Goal: Transaction & Acquisition: Book appointment/travel/reservation

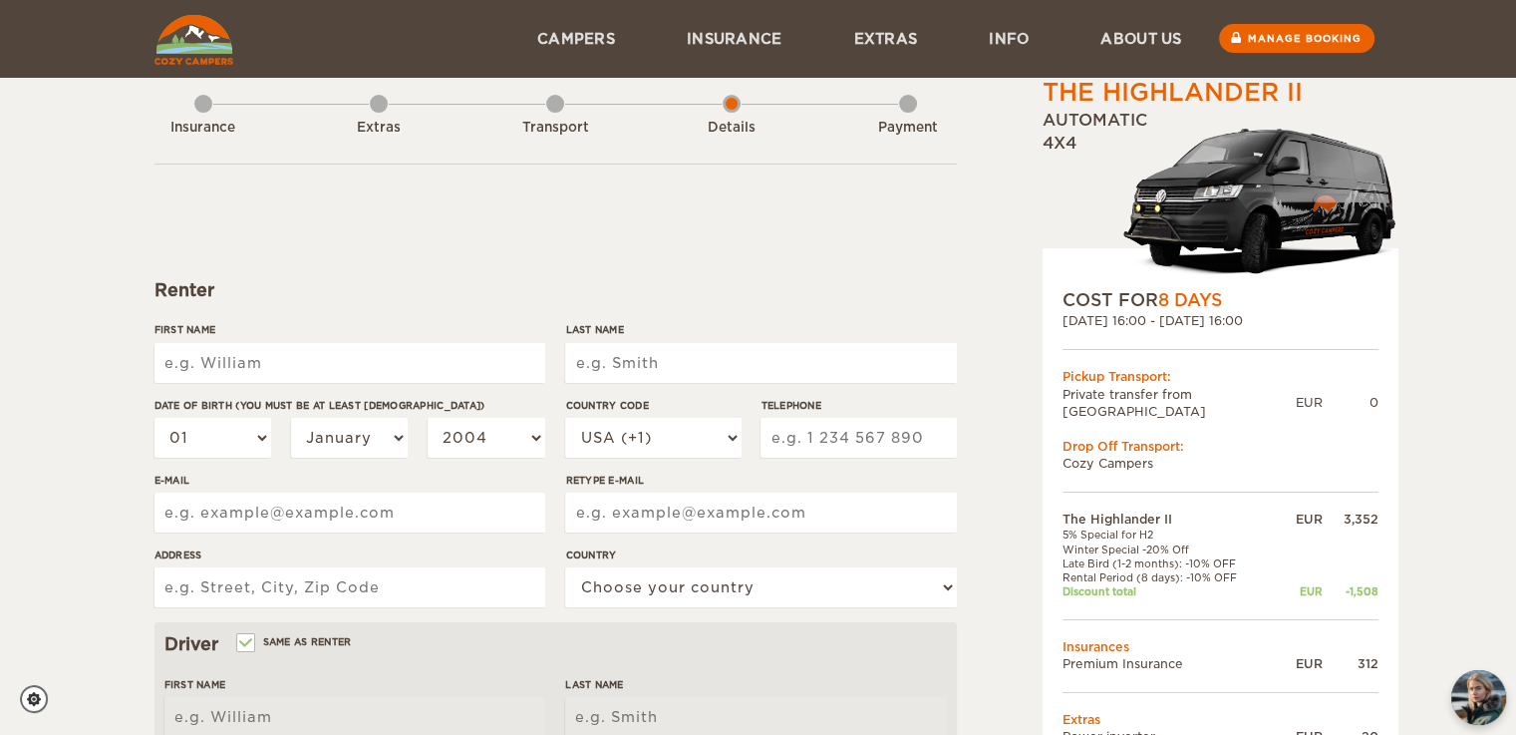
scroll to position [28, 0]
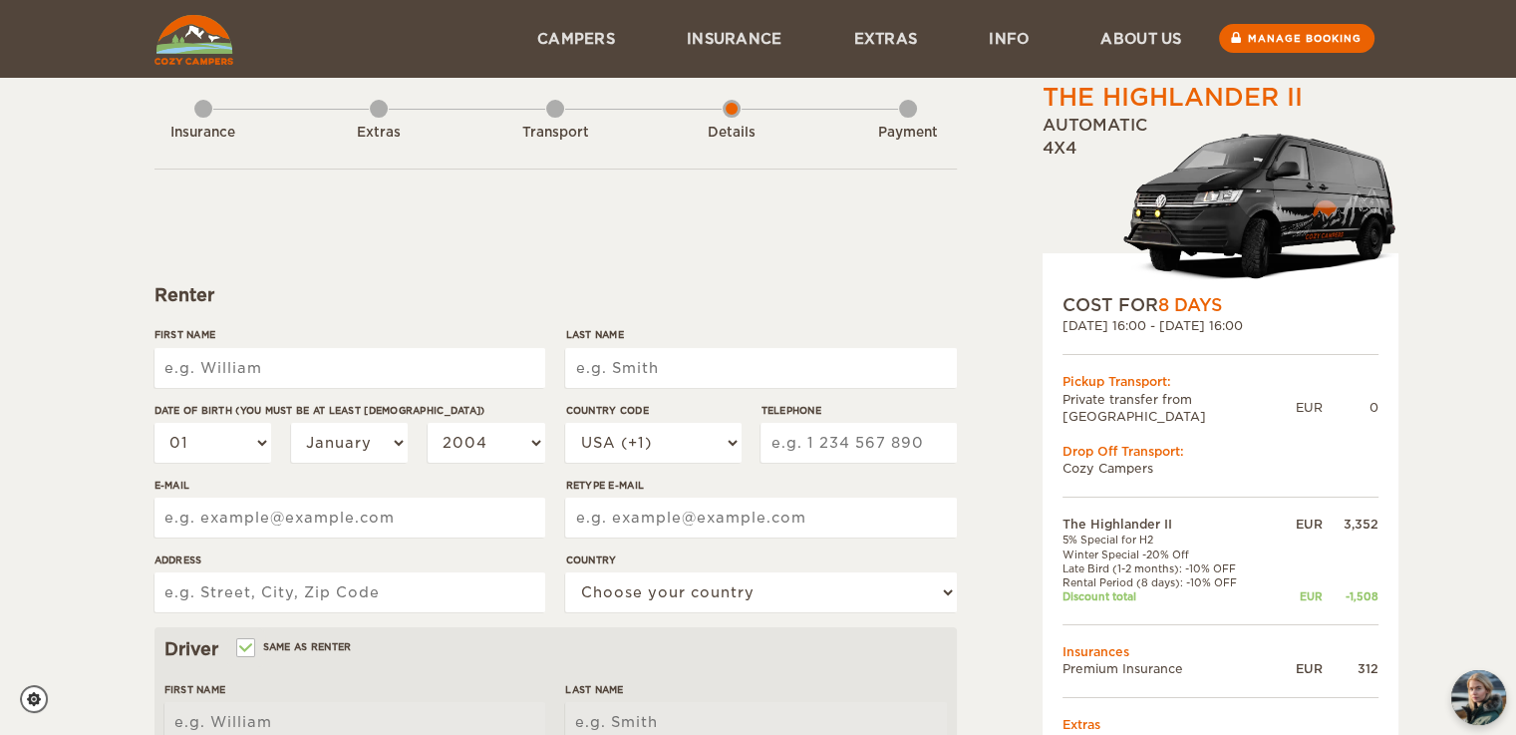
click at [287, 352] on input "First Name" at bounding box center [350, 368] width 391 height 40
type input "[PERSON_NAME]"
click at [630, 369] on input "Last Name" at bounding box center [760, 368] width 391 height 40
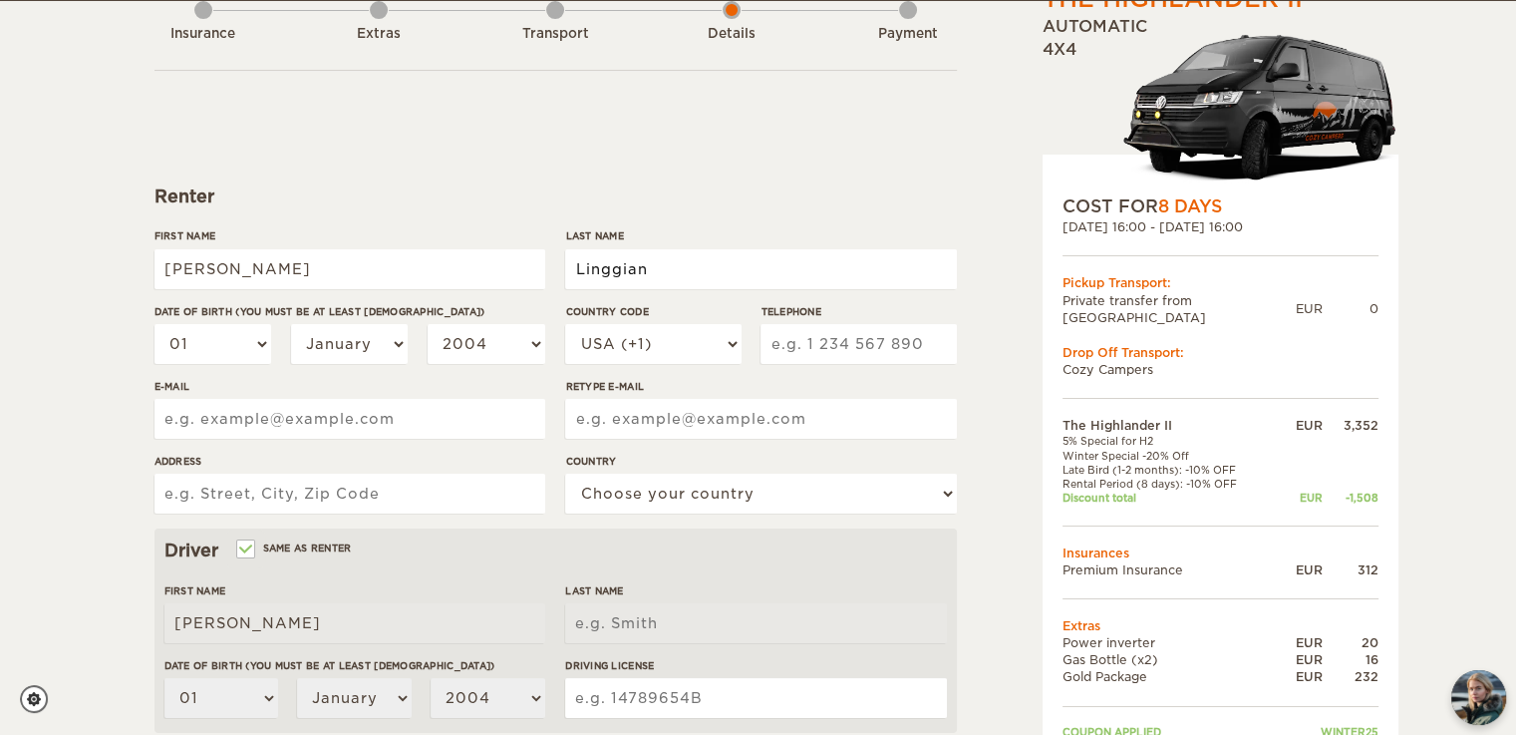
scroll to position [128, 0]
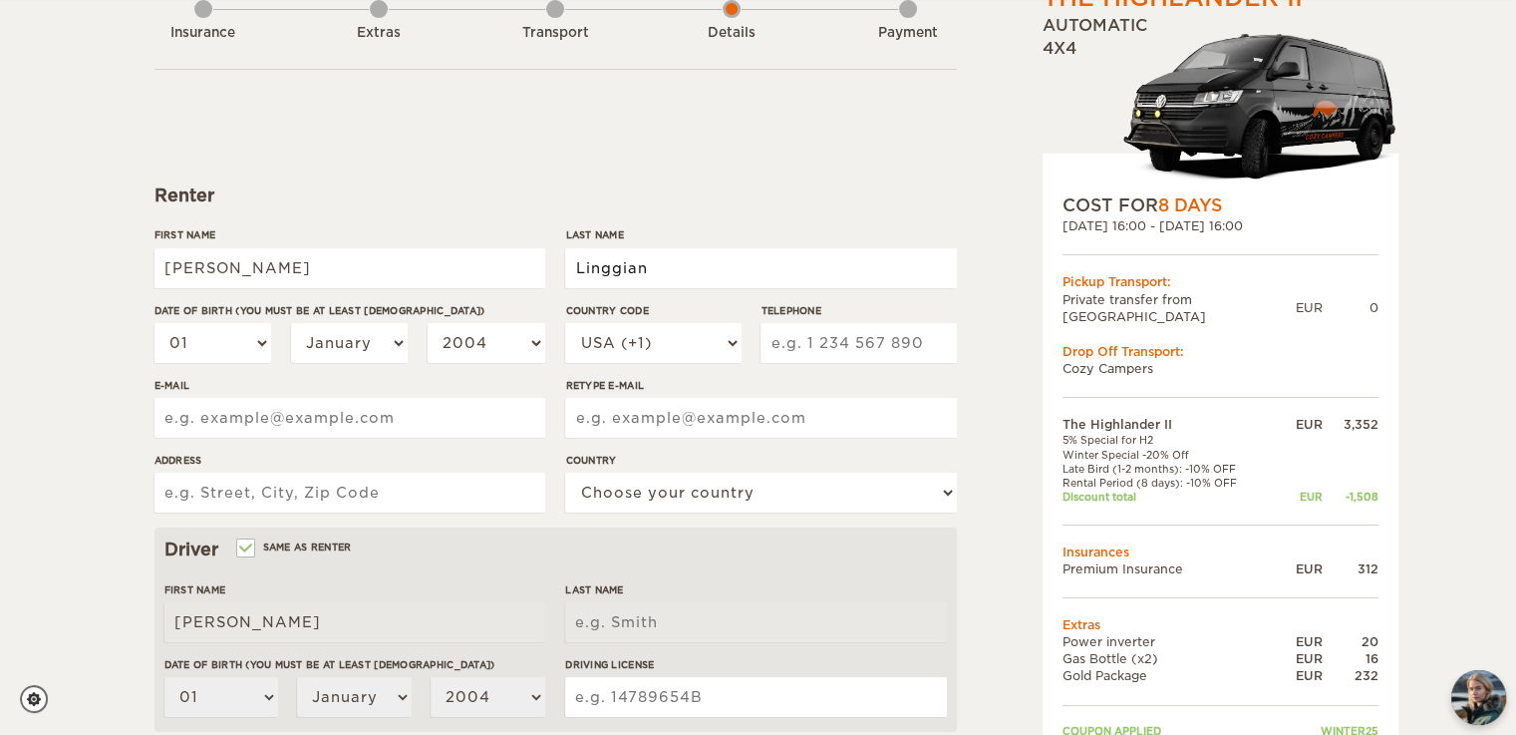
type input "Linggian"
click at [229, 338] on select "01 02 03 04 05 06 07 08 09 10 11 12 13 14 15 16 17 18 19 20 21 22 23 24 25 26 2…" at bounding box center [214, 343] width 118 height 40
select select "09"
click at [155, 323] on select "01 02 03 04 05 06 07 08 09 10 11 12 13 14 15 16 17 18 19 20 21 22 23 24 25 26 2…" at bounding box center [214, 343] width 118 height 40
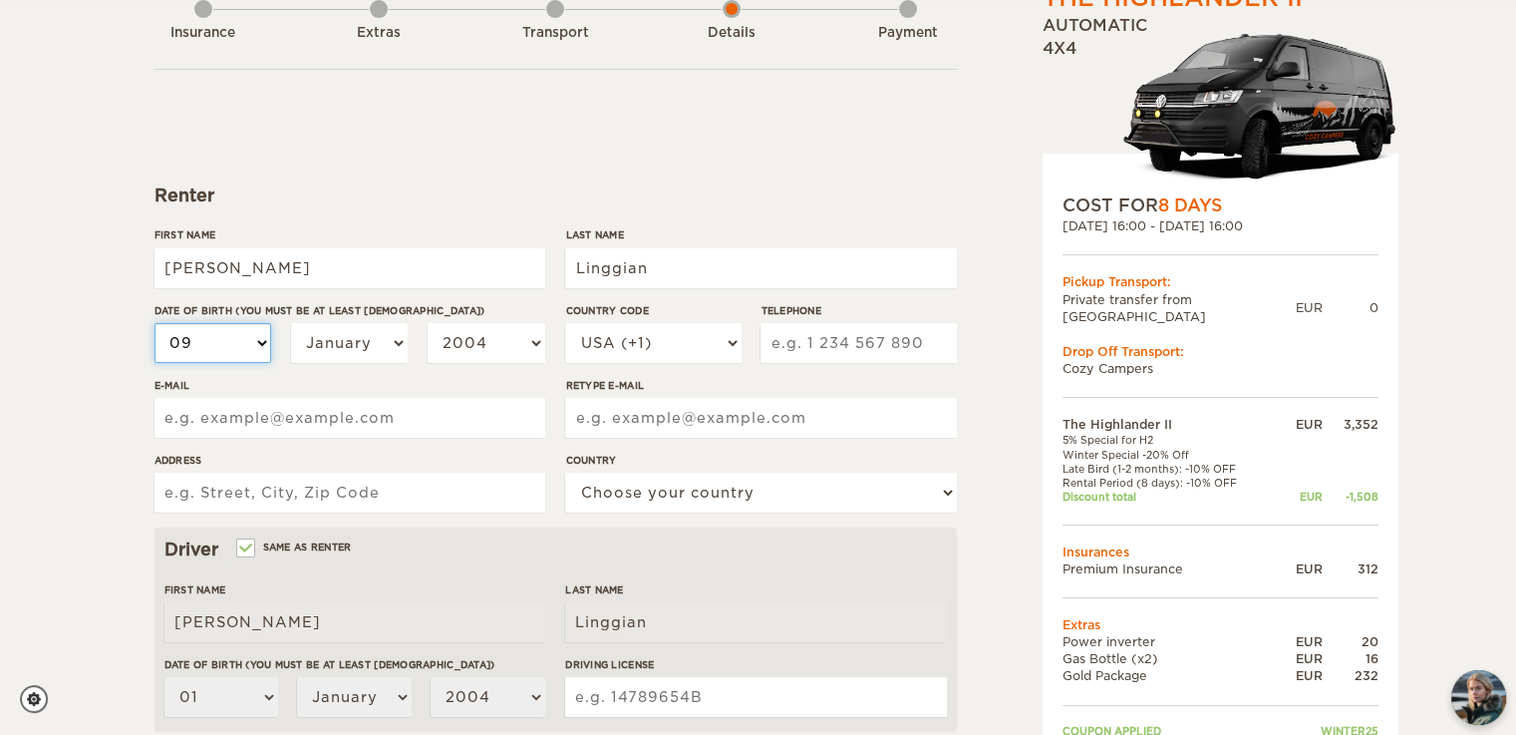
select select "09"
click at [405, 346] on select "January February March April May June July August September October November De…" at bounding box center [350, 343] width 118 height 40
select select "08"
click at [291, 323] on select "January February March April May June July August September October November De…" at bounding box center [350, 343] width 118 height 40
select select "08"
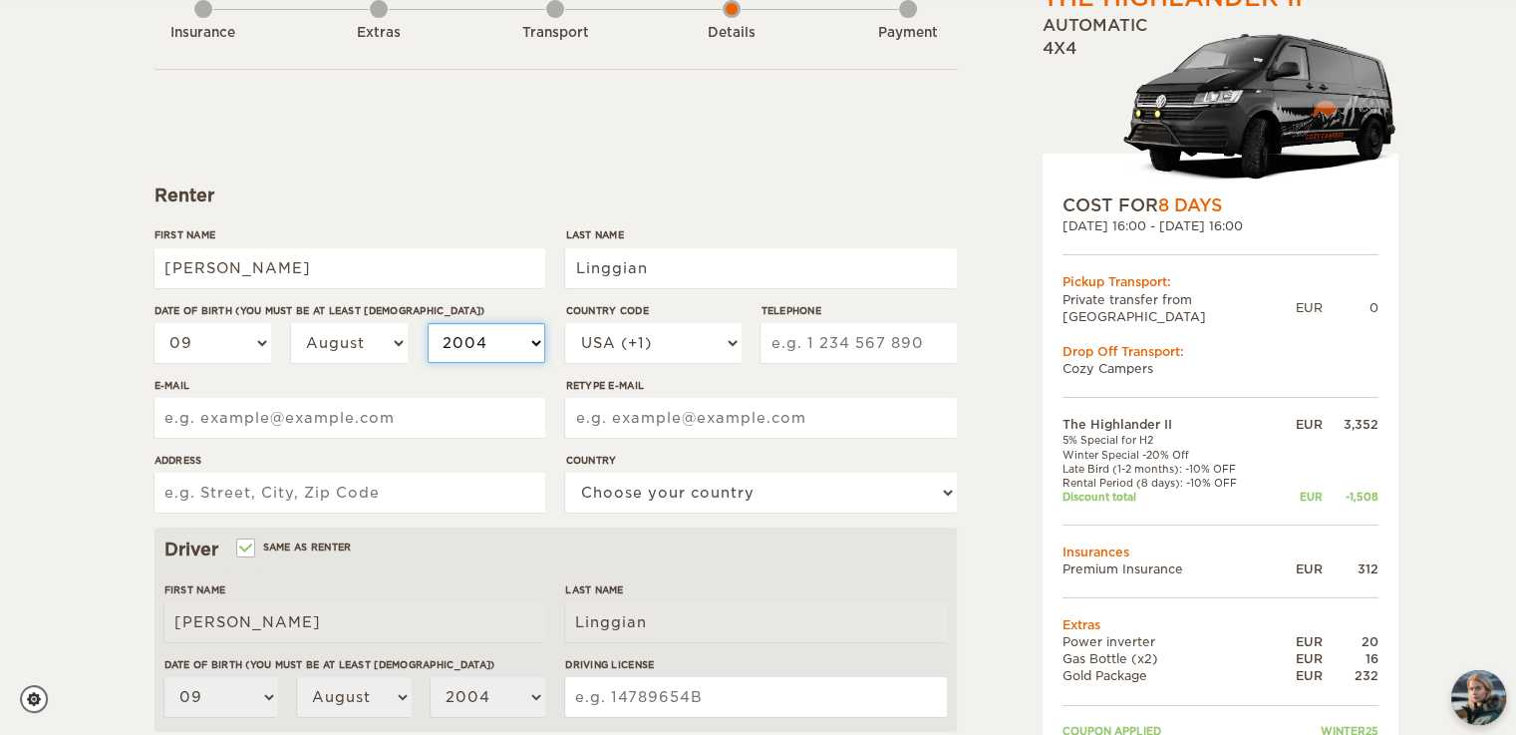
click at [520, 338] on select "2004 2003 2002 2001 2000 1999 1998 1997 1996 1995 1994 1993 1992 1991 1990 1989…" at bounding box center [487, 343] width 118 height 40
select select "1992"
click at [428, 323] on select "2004 2003 2002 2001 2000 1999 1998 1997 1996 1995 1994 1993 1992 1991 1990 1989…" at bounding box center [487, 343] width 118 height 40
select select "1992"
click at [722, 338] on select "USA (+1) [GEOGRAPHIC_DATA] (+44) [GEOGRAPHIC_DATA] (+49) [GEOGRAPHIC_DATA] (+21…" at bounding box center [652, 343] width 175 height 40
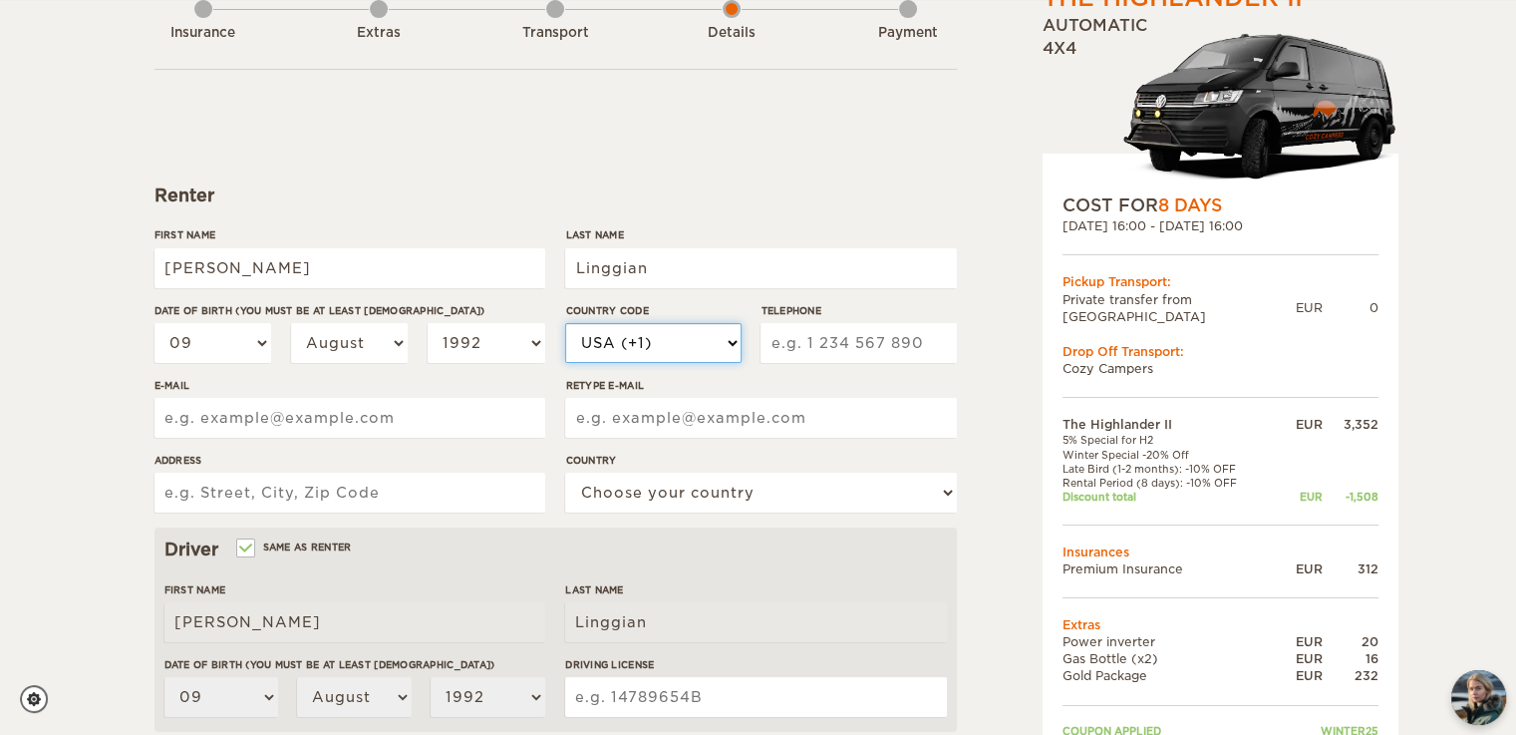
select select "65"
click at [565, 323] on select "USA (+1) [GEOGRAPHIC_DATA] (+44) [GEOGRAPHIC_DATA] (+49) [GEOGRAPHIC_DATA] (+21…" at bounding box center [652, 343] width 175 height 40
click at [807, 336] on input "Telephone" at bounding box center [858, 343] width 195 height 40
type input "96179697"
click at [993, 298] on div "The Highlander II Expand Collapse Total 2,424 EUR Automatic 4x4 COST FOR 8 Days…" at bounding box center [1170, 558] width 386 height 1179
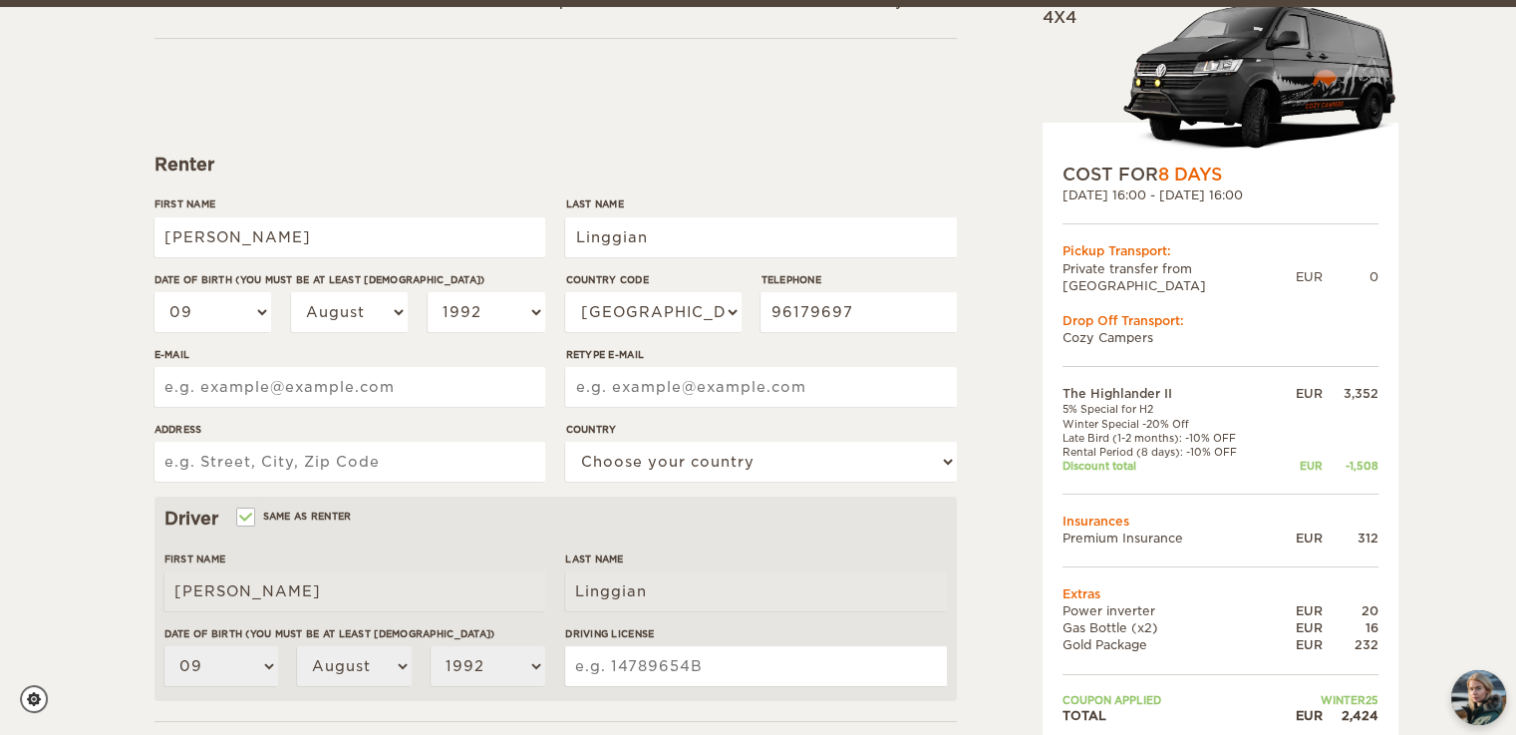
scroll to position [176, 0]
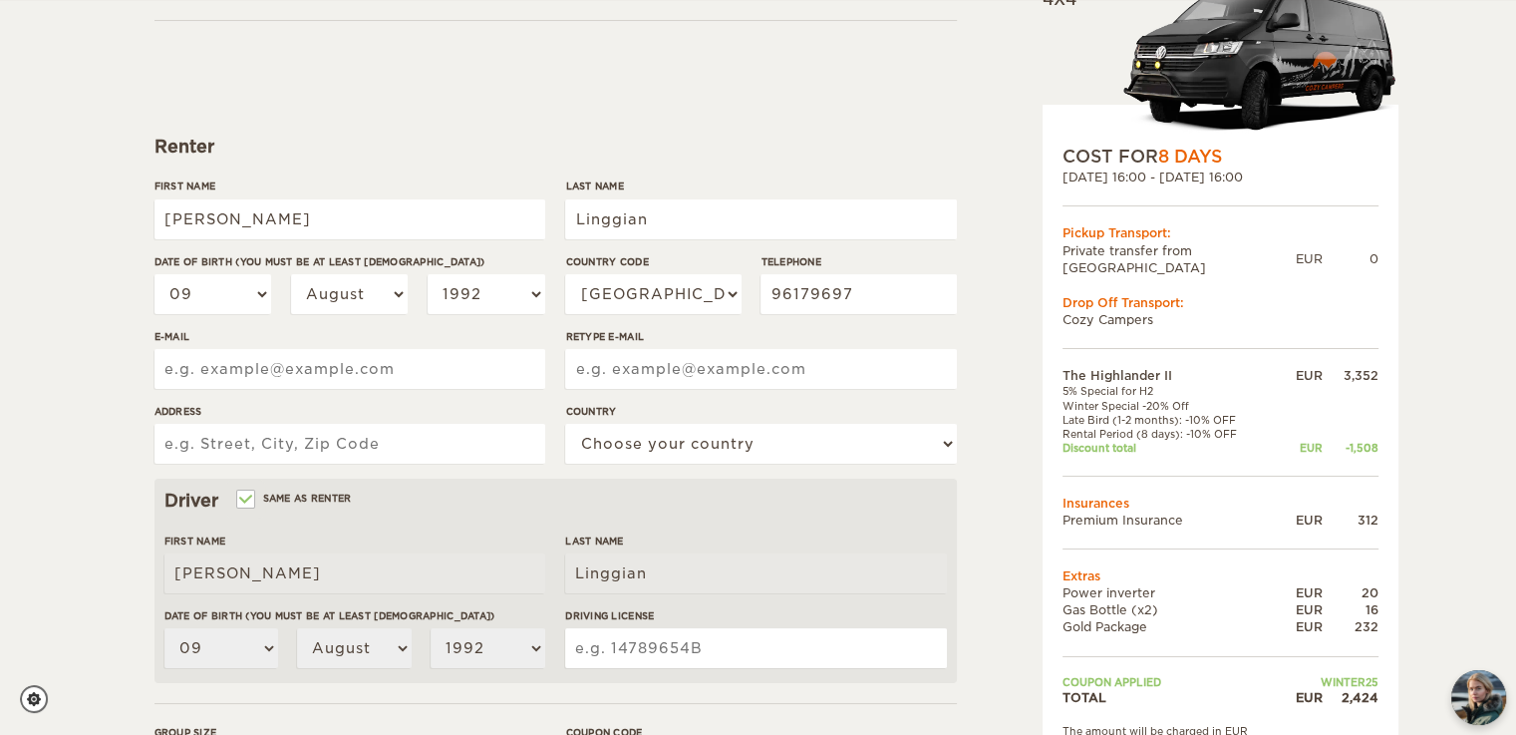
click at [257, 365] on input "E-mail" at bounding box center [350, 369] width 391 height 40
type input "[EMAIL_ADDRESS][DOMAIN_NAME]"
click at [637, 372] on input "Retype E-mail" at bounding box center [760, 369] width 391 height 40
type input "[EMAIL_ADDRESS][DOMAIN_NAME]"
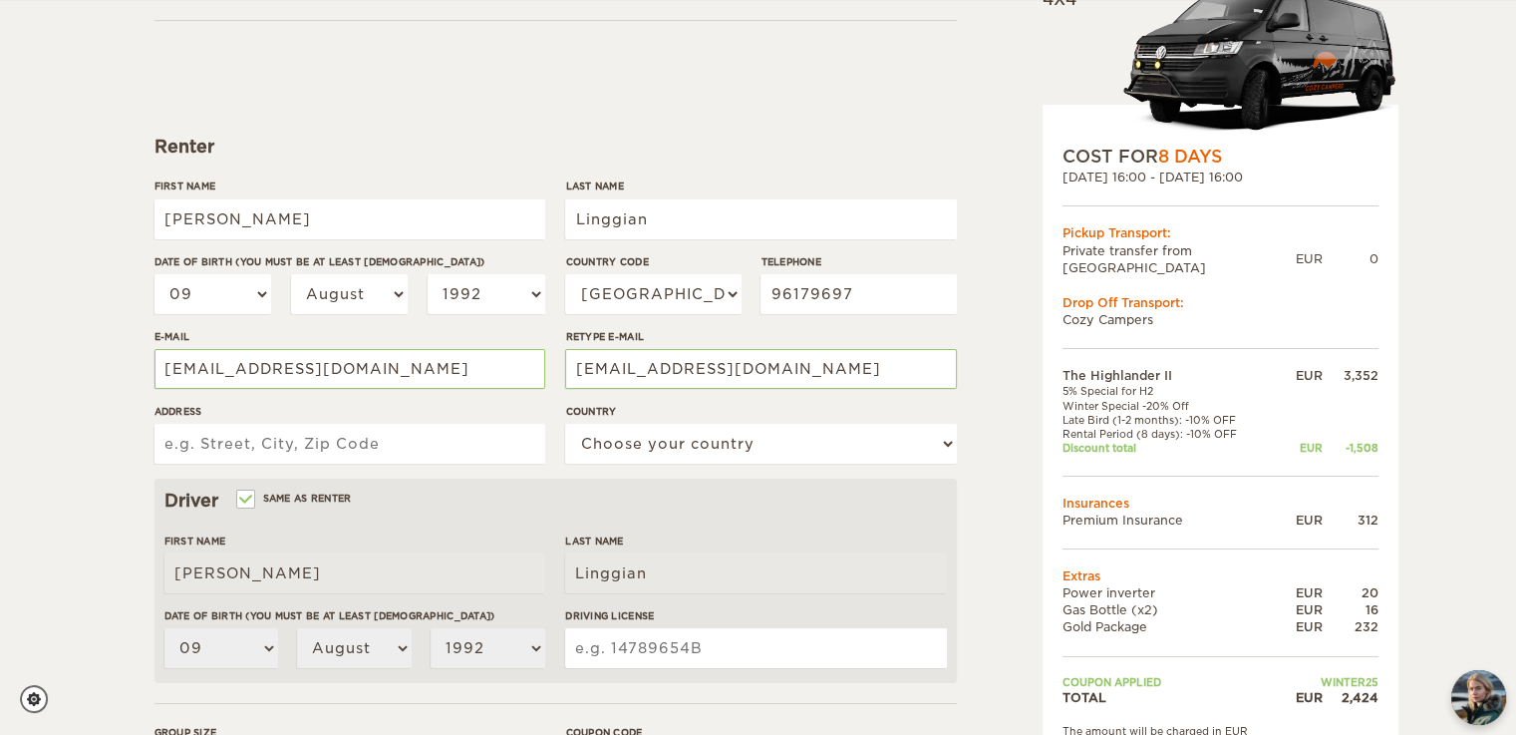
click at [489, 444] on input "Address" at bounding box center [350, 444] width 391 height 40
type input "Blk [STREET_ADDRESS]"
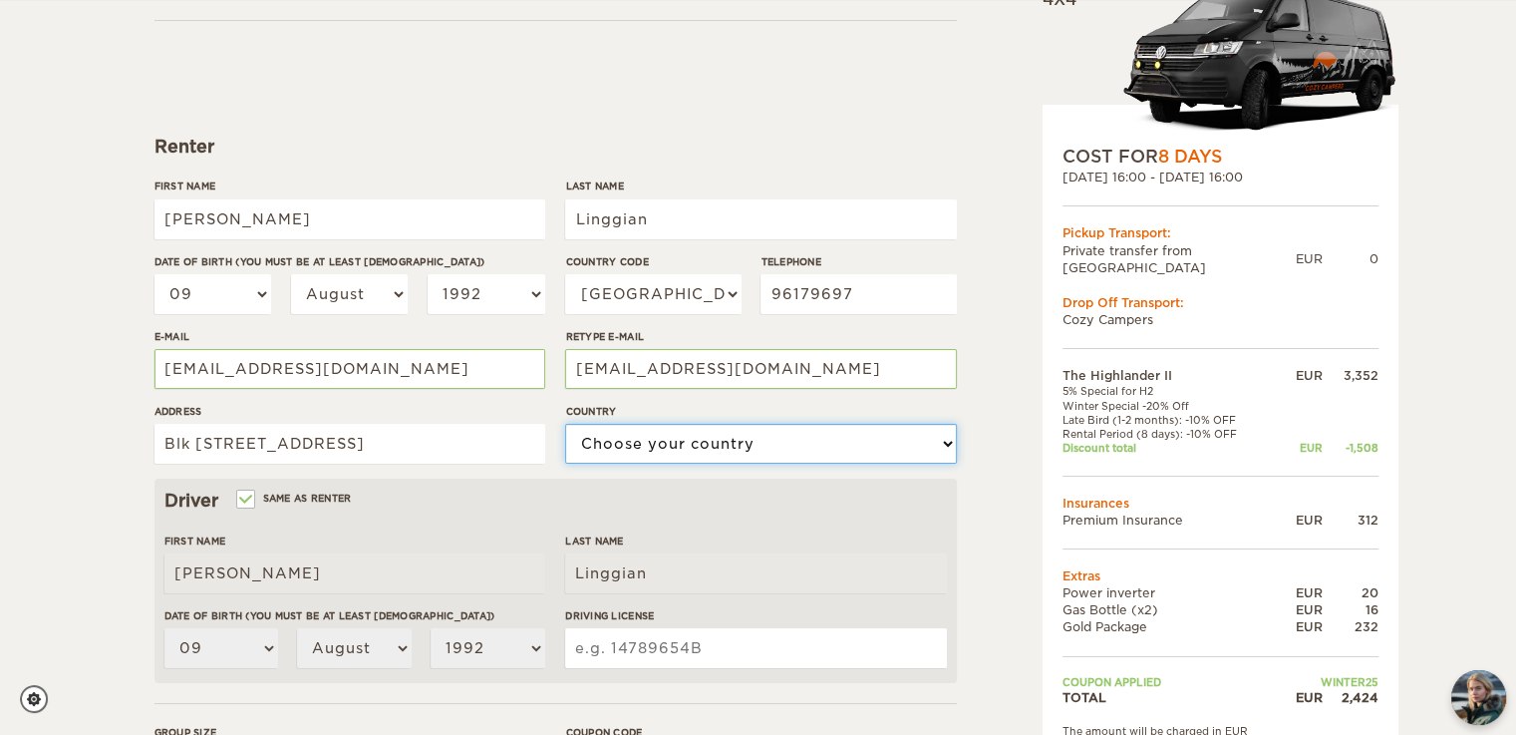
click at [620, 443] on select "Choose your country [GEOGRAPHIC_DATA] [GEOGRAPHIC_DATA] [GEOGRAPHIC_DATA] [GEOG…" at bounding box center [760, 444] width 391 height 40
select select "189"
click at [565, 424] on select "Choose your country [GEOGRAPHIC_DATA] [GEOGRAPHIC_DATA] [GEOGRAPHIC_DATA] [GEOG…" at bounding box center [760, 444] width 391 height 40
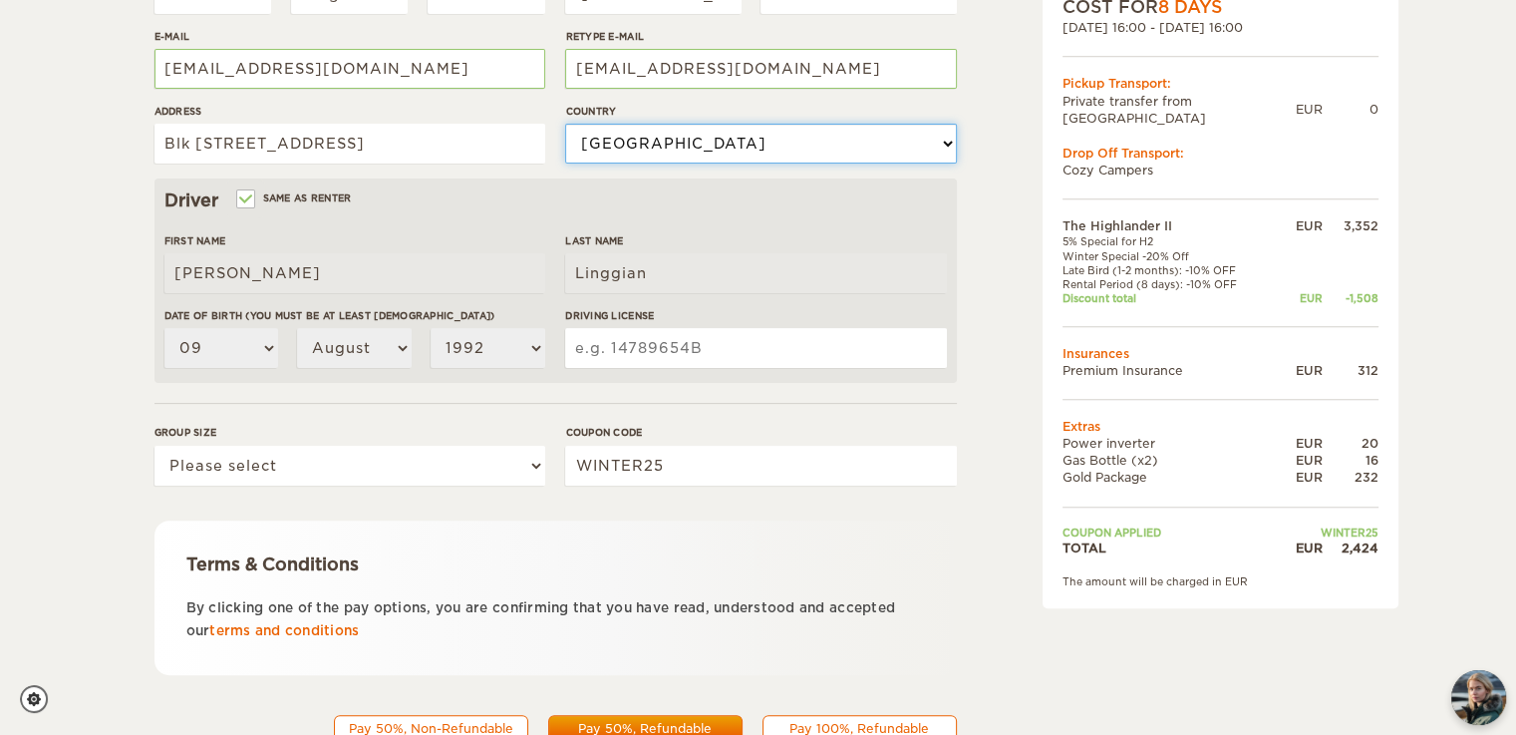
scroll to position [481, 0]
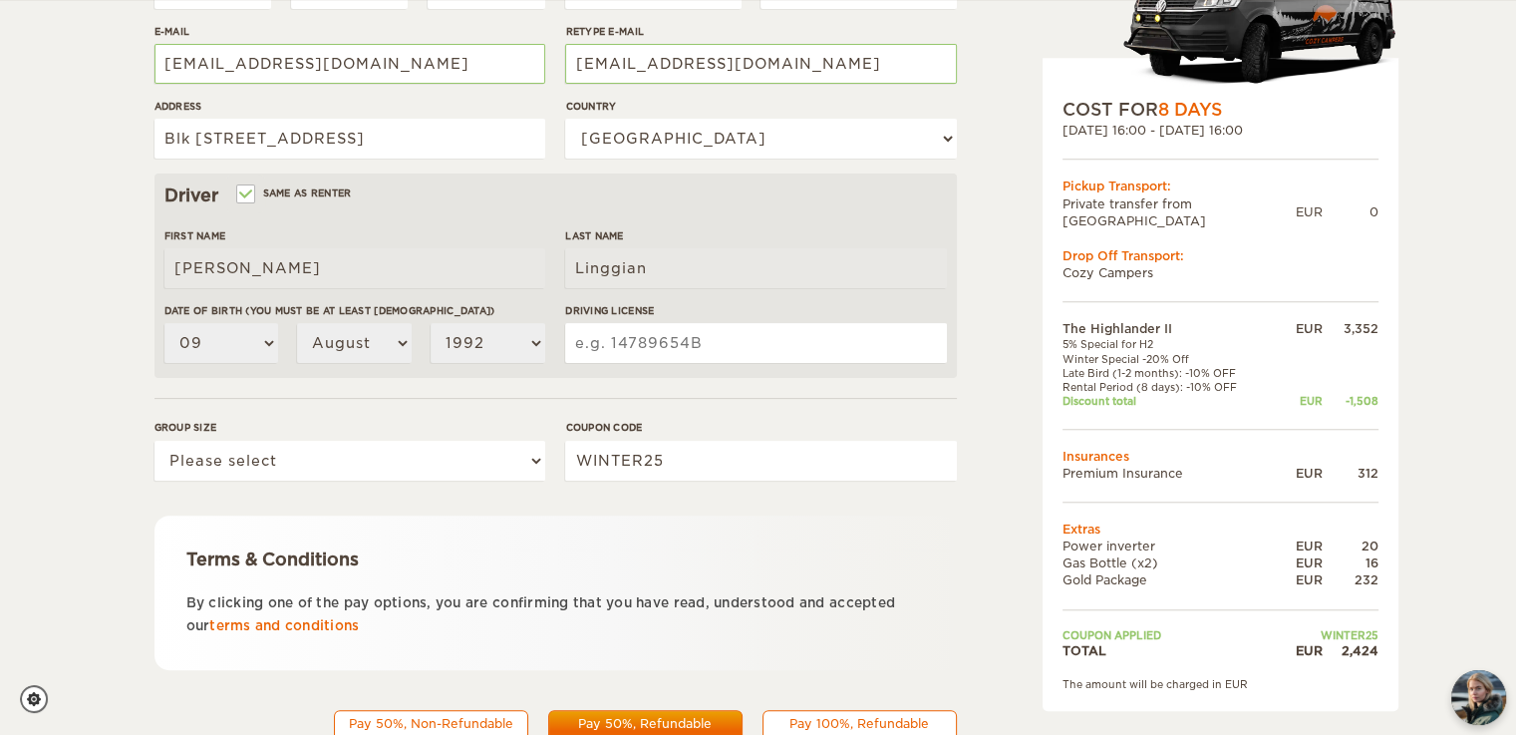
click at [657, 344] on input "Driving License" at bounding box center [755, 343] width 381 height 40
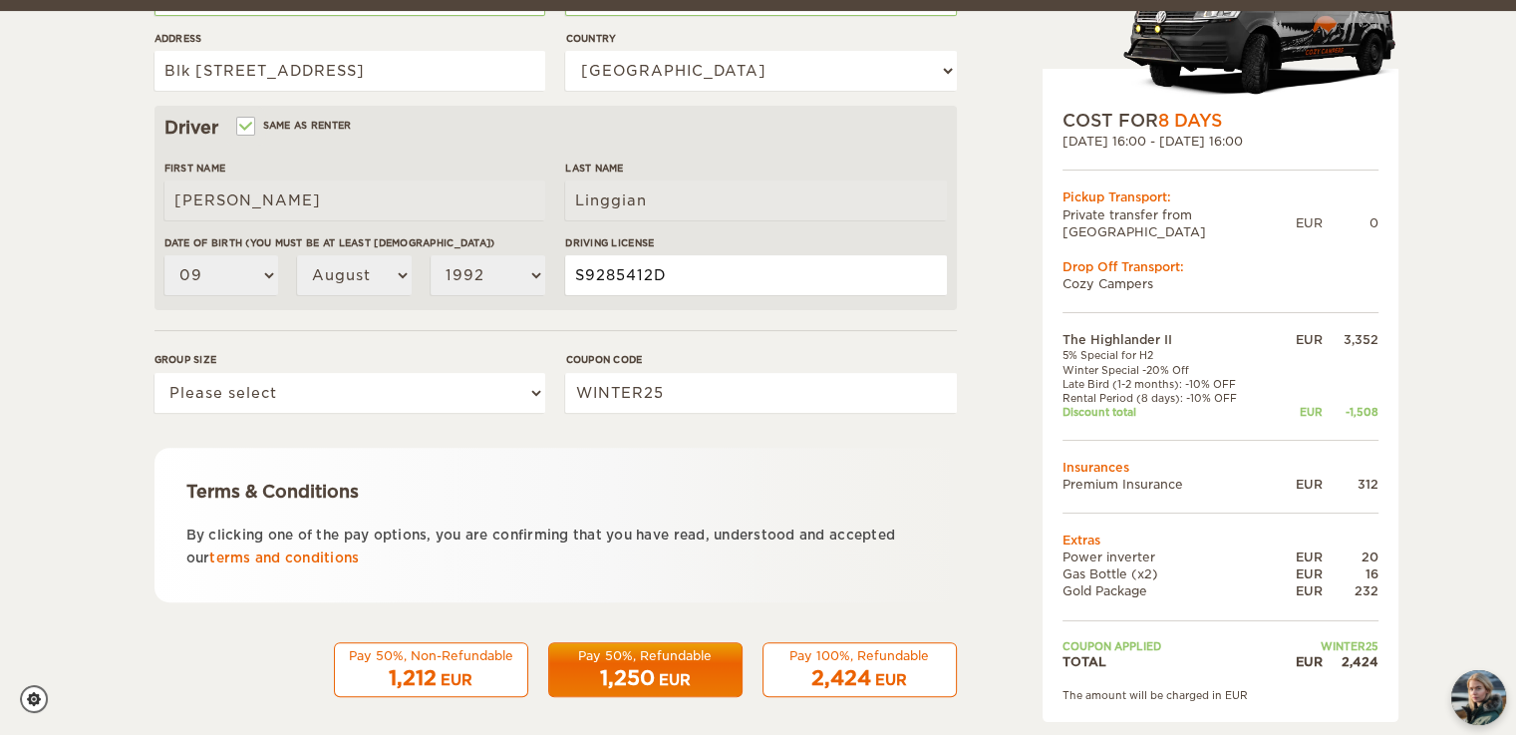
scroll to position [561, 0]
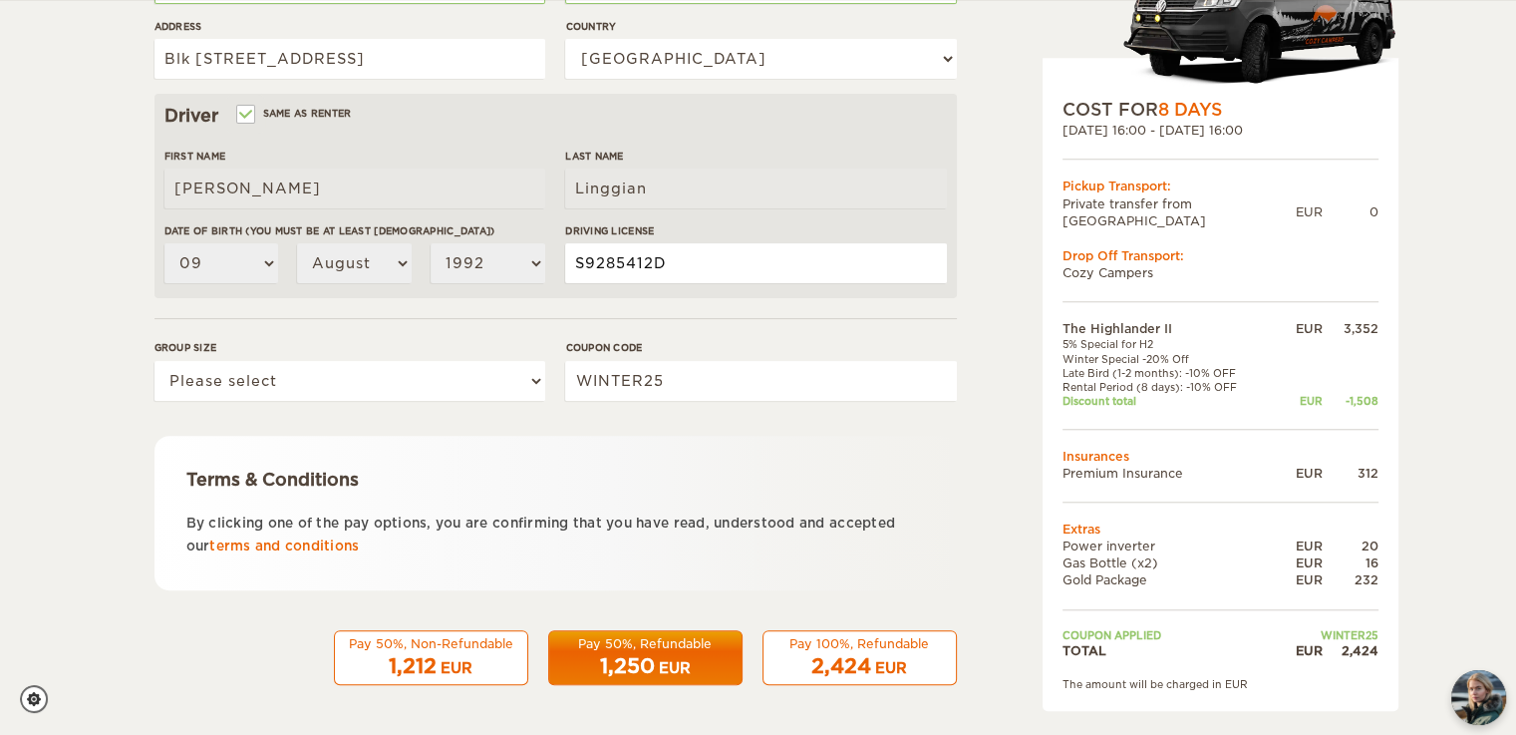
type input "S9285412D"
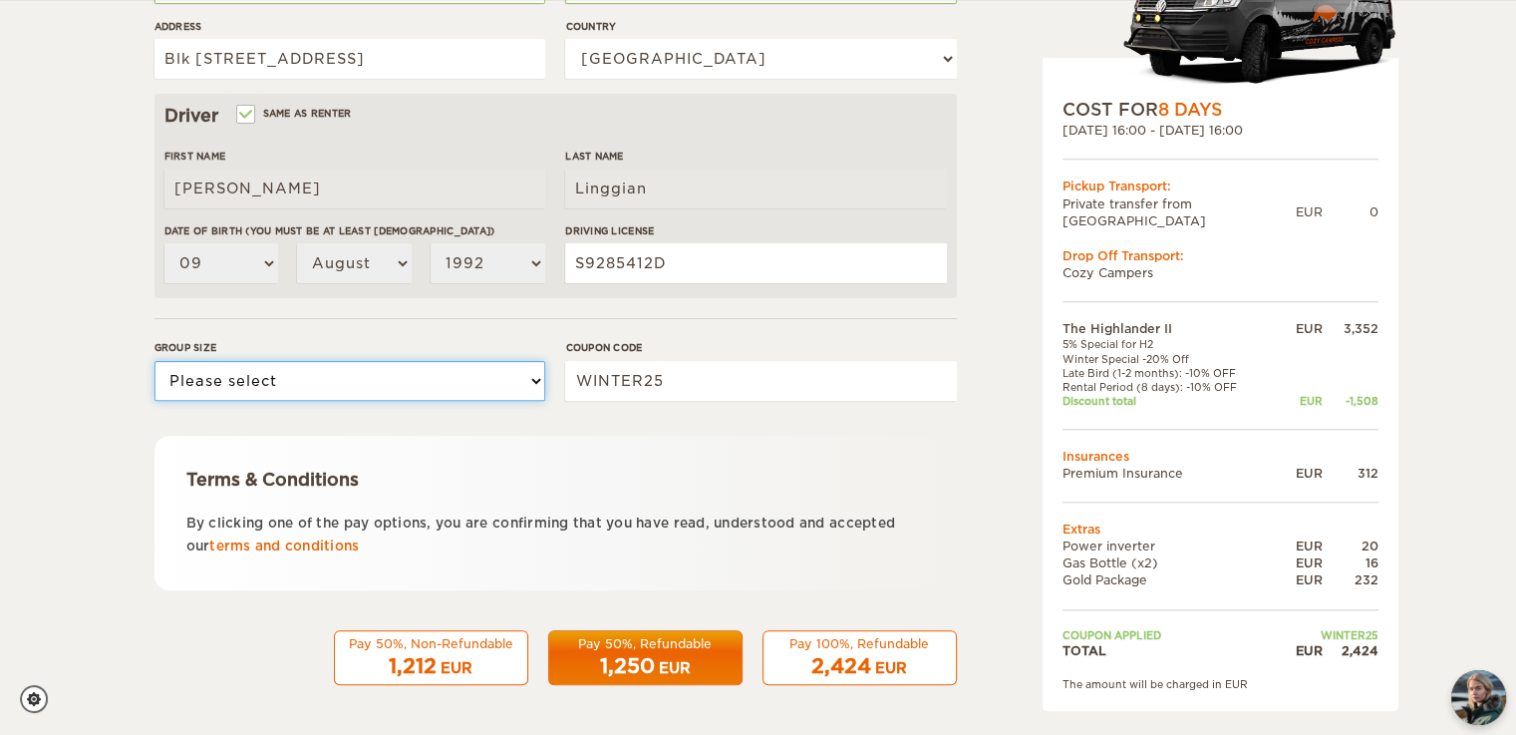
click at [521, 382] on select "Please select 1 2" at bounding box center [350, 381] width 391 height 40
select select "2"
click at [155, 361] on select "Please select 1 2" at bounding box center [350, 381] width 391 height 40
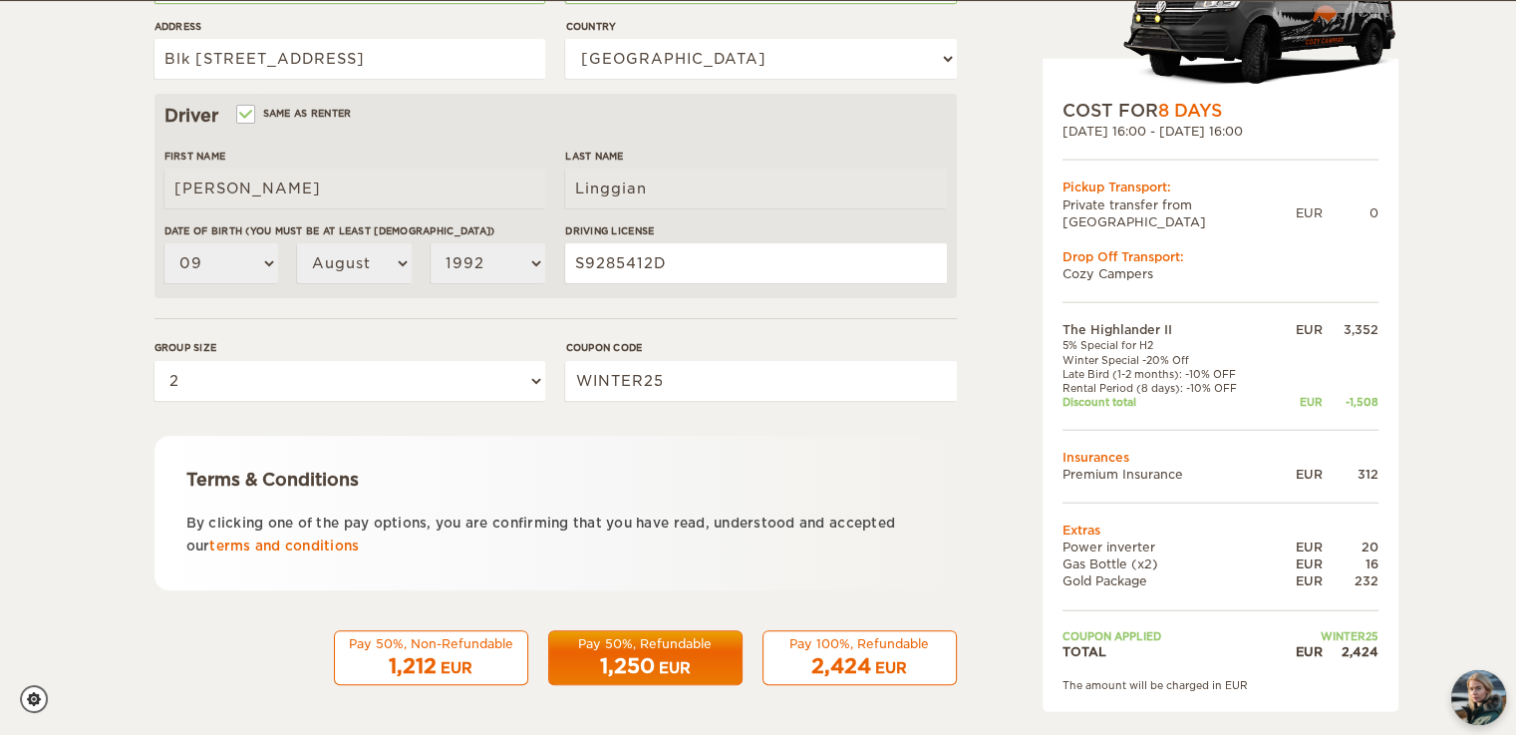
click at [411, 652] on div "1,212 EUR" at bounding box center [431, 666] width 168 height 29
